Goal: Task Accomplishment & Management: Manage account settings

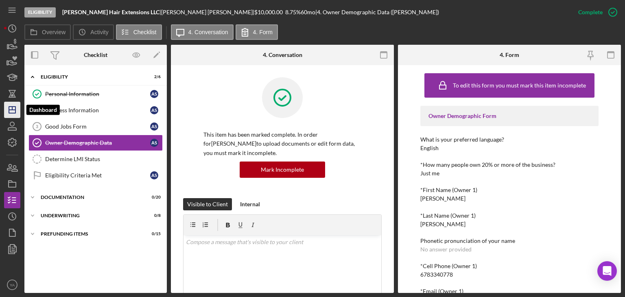
click at [7, 108] on icon "Icon/Dashboard" at bounding box center [12, 110] width 20 height 20
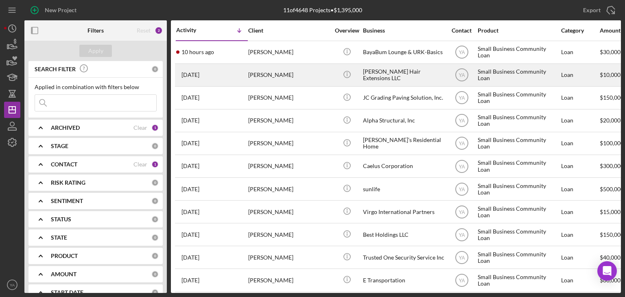
click at [399, 83] on div "[PERSON_NAME] Hair Extensions LLC" at bounding box center [403, 75] width 81 height 22
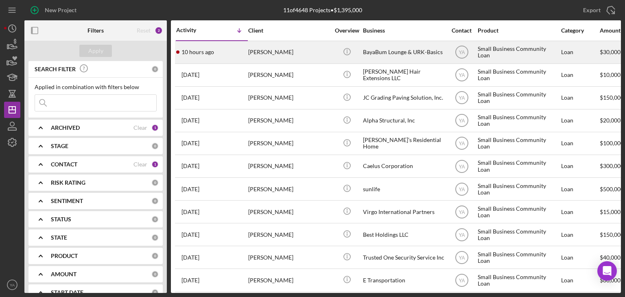
click at [425, 56] on div "BayaBum Lounge & URK-Basics" at bounding box center [403, 52] width 81 height 22
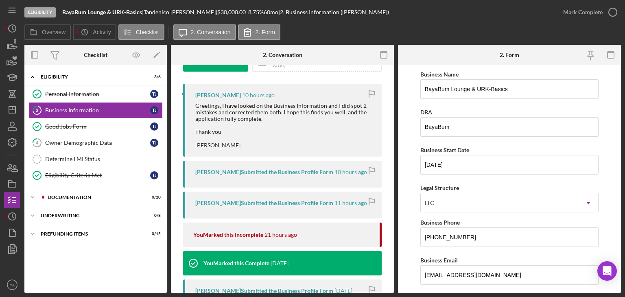
scroll to position [140, 0]
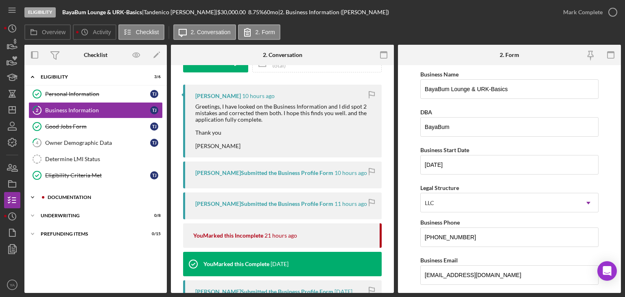
click at [131, 197] on div "Documentation" at bounding box center [102, 197] width 109 height 5
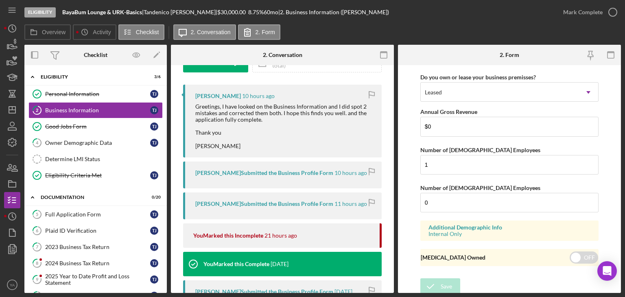
scroll to position [0, 0]
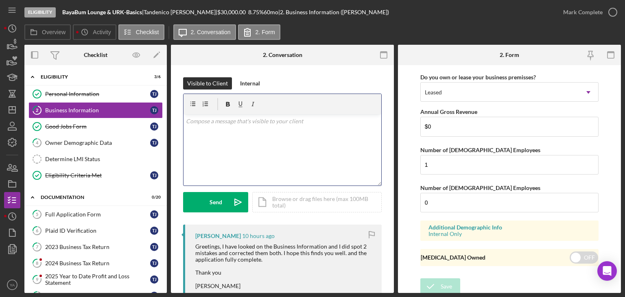
click at [300, 135] on div "v Color teal Color pink Remove color Add row above Add row below Add column bef…" at bounding box center [282, 149] width 198 height 71
click at [127, 130] on link "Good Jobs Form Good Jobs Form T J" at bounding box center [95, 126] width 134 height 16
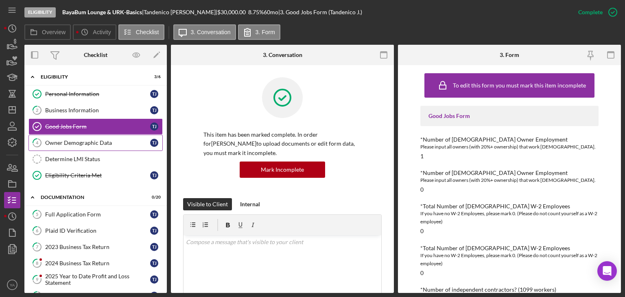
click at [124, 141] on div "Owner Demographic Data" at bounding box center [97, 143] width 105 height 7
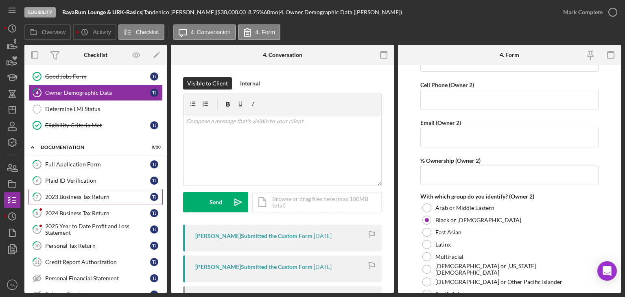
scroll to position [51, 0]
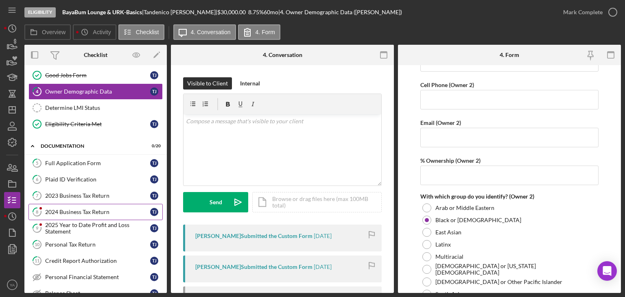
click at [87, 206] on link "8 2024 Business Tax Return T J" at bounding box center [95, 212] width 134 height 16
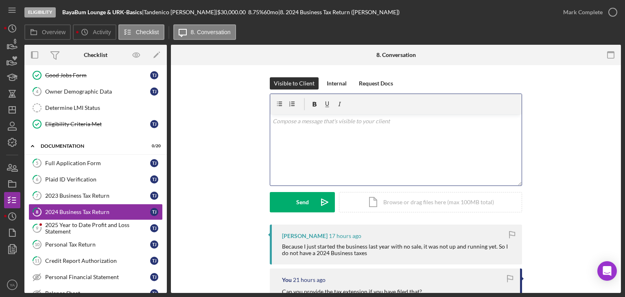
click at [383, 170] on div "v Color teal Color pink Remove color Add row above Add row below Add column bef…" at bounding box center [395, 149] width 251 height 71
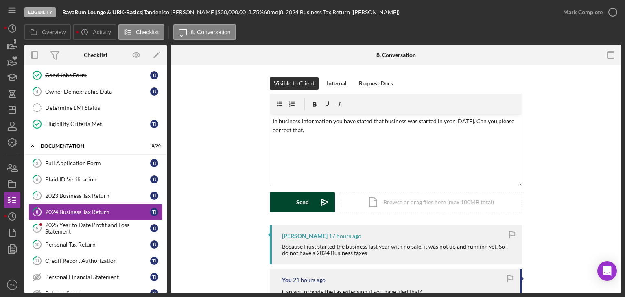
click at [290, 204] on button "Send Icon/icon-invite-send" at bounding box center [302, 202] width 65 height 20
